Goal: Information Seeking & Learning: Find specific fact

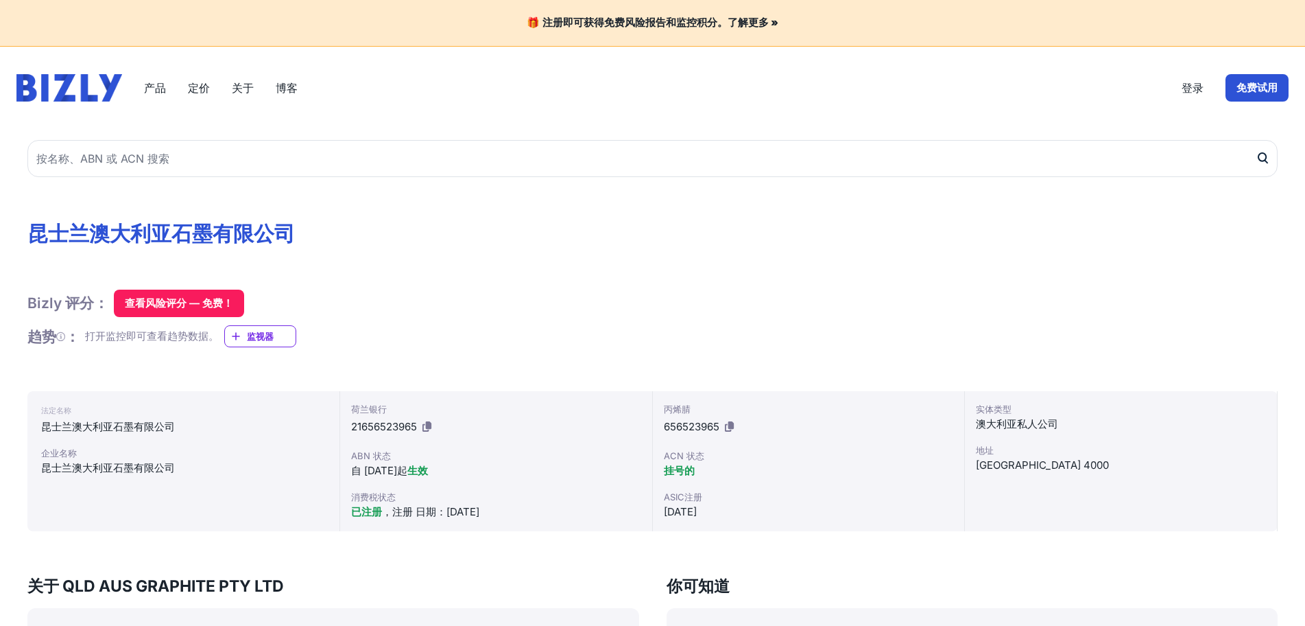
click at [320, 391] on div "法定名称 昆士兰澳大利亚石墨有限公司 企业名称 昆士兰澳大利亚石墨有限公司" at bounding box center [183, 461] width 313 height 140
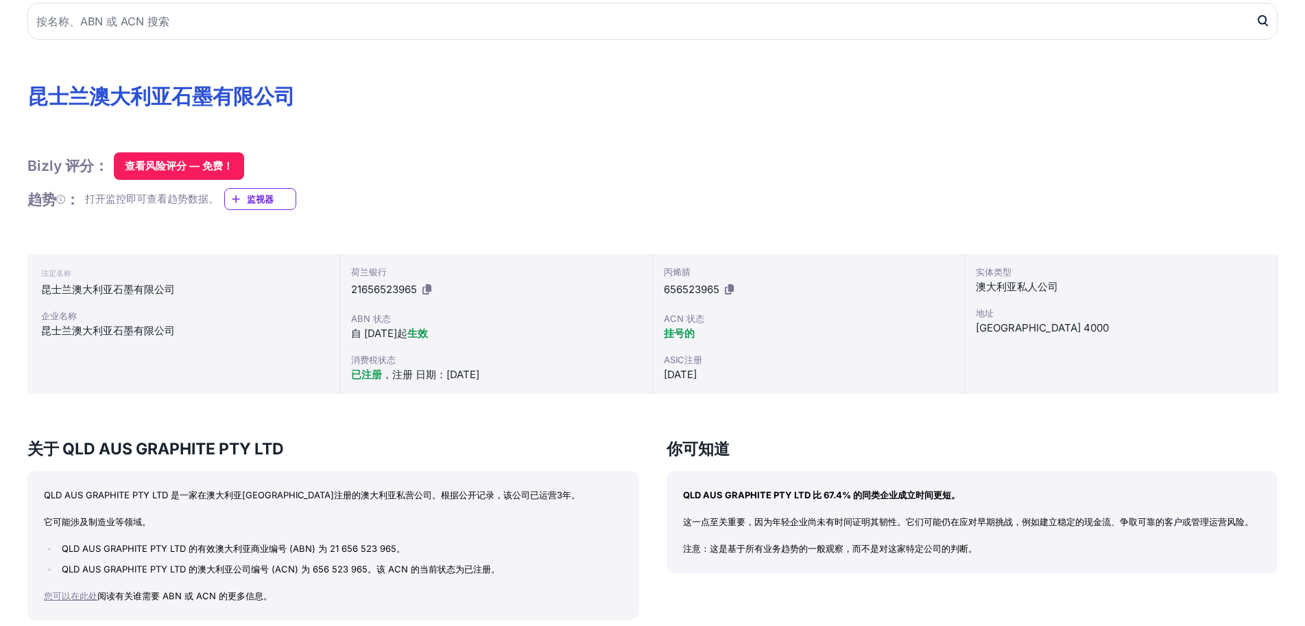
scroll to position [206, 0]
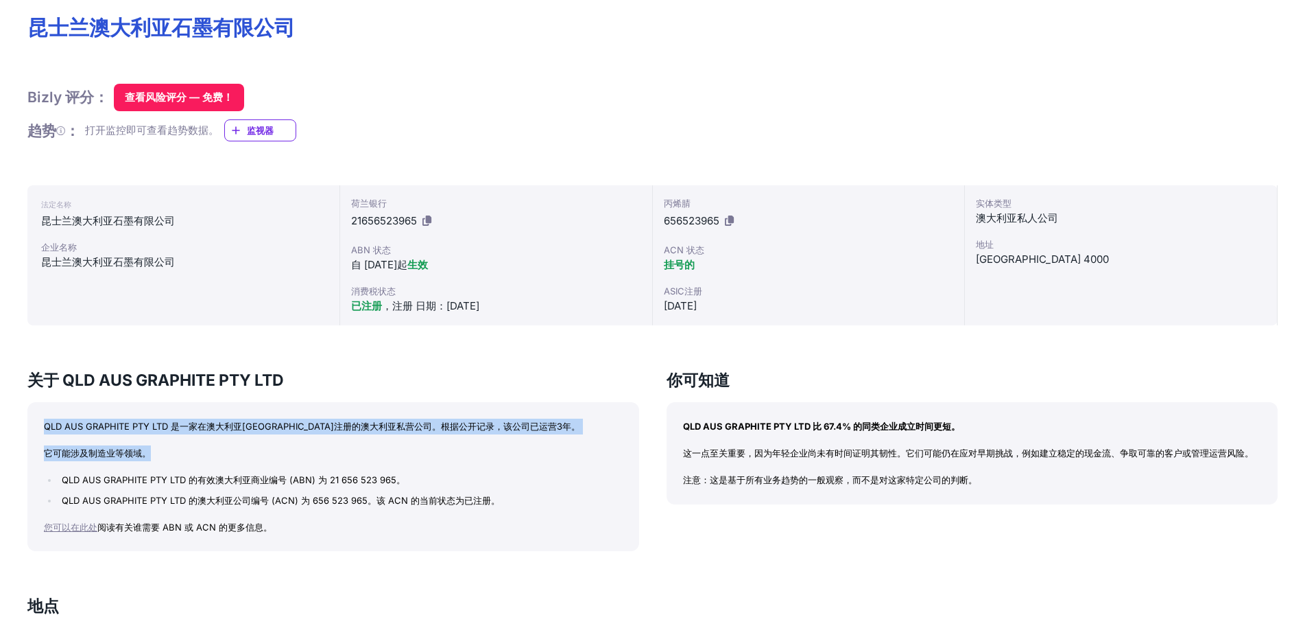
drag, startPoint x: 152, startPoint y: 453, endPoint x: 53, endPoint y: 425, distance: 102.9
click at [41, 416] on div "QLD AUS GRAPHITE PTY LTD 是一家在澳大利亚[GEOGRAPHIC_DATA]注册的澳大利亚私营公司。根据公开记录，该公司已运营3年。 …" at bounding box center [333, 476] width 612 height 149
copy div "QLD AUS GRAPHITE PTY LTD 是一家在澳大利亚[GEOGRAPHIC_DATA]注册的澳大利亚私营公司。根据公开记录，该公司已运营3年。 …"
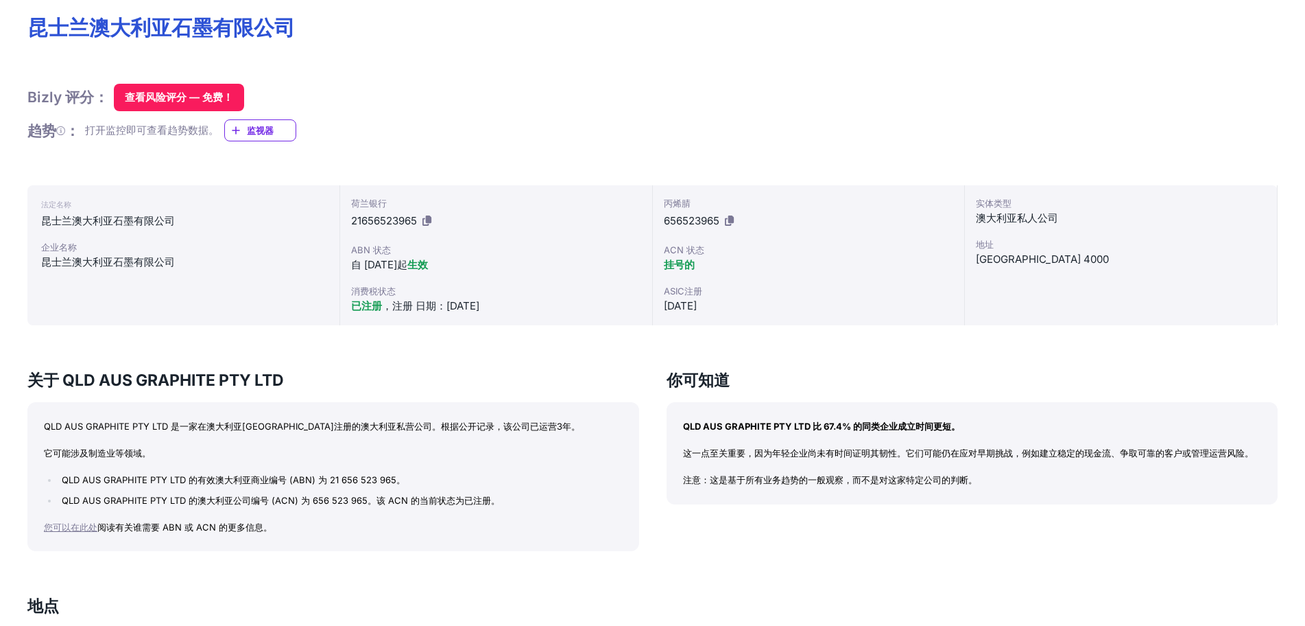
click at [626, 371] on h3 "关于 QLD AUS GRAPHITE PTY LTD" at bounding box center [333, 380] width 612 height 22
drag, startPoint x: 527, startPoint y: 301, endPoint x: 396, endPoint y: 307, distance: 131.2
click at [395, 307] on div "已注册 ，注册 日期：[DATE]" at bounding box center [496, 306] width 290 height 16
copy font "注册 日期：[DATE]"
drag, startPoint x: 194, startPoint y: 255, endPoint x: 40, endPoint y: 261, distance: 153.7
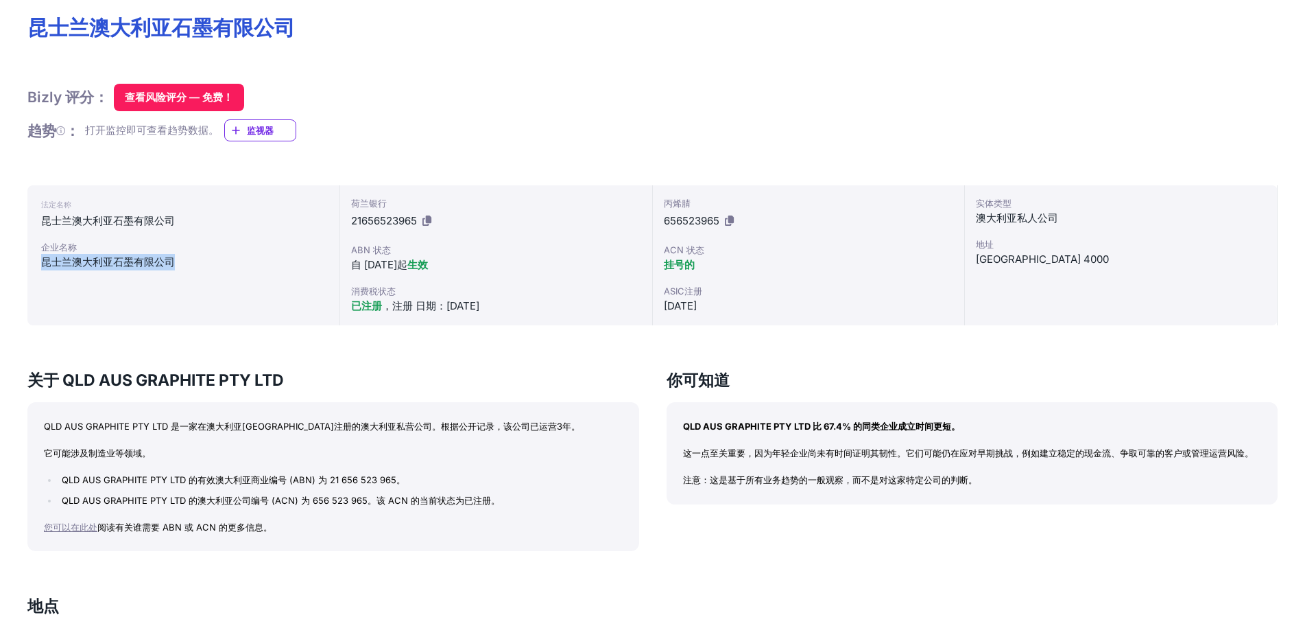
click at [38, 264] on div "法定名称 昆士兰澳大利亚石墨有限公司 企业名称 昆士兰澳大利亚石墨有限公司" at bounding box center [183, 255] width 313 height 140
copy font "昆士兰澳大利亚石墨有限公司"
